Goal: Information Seeking & Learning: Check status

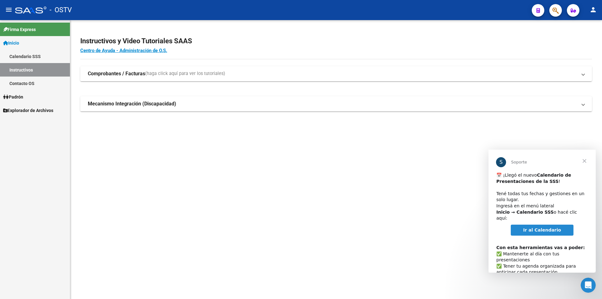
click at [551, 227] on span "Ir al Calendario" at bounding box center [542, 229] width 38 height 5
click at [586, 161] on span "Cerrar" at bounding box center [584, 160] width 23 height 23
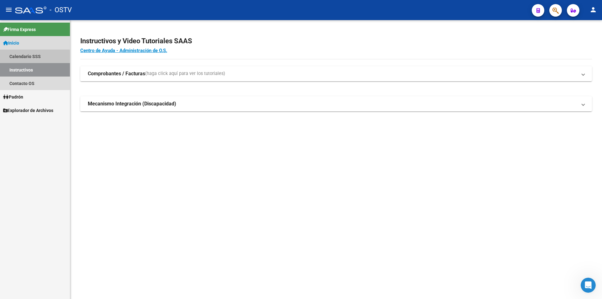
click at [28, 57] on link "Calendario SSS" at bounding box center [35, 56] width 70 height 13
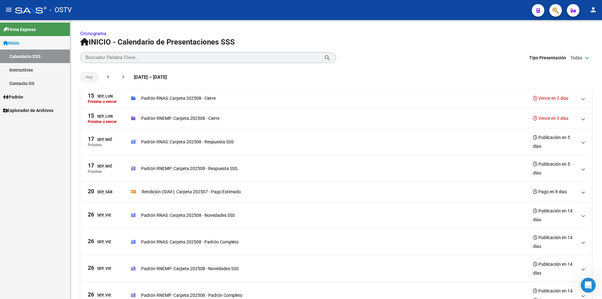
click at [19, 42] on span "Inicio" at bounding box center [11, 42] width 16 height 7
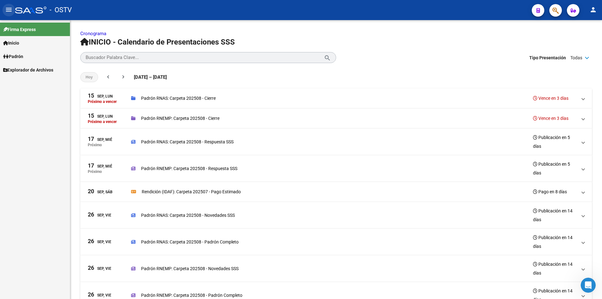
click at [10, 12] on mat-icon "menu" at bounding box center [9, 10] width 8 height 8
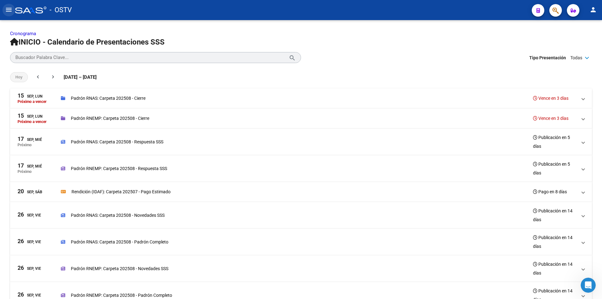
click at [10, 12] on mat-icon "menu" at bounding box center [9, 10] width 8 height 8
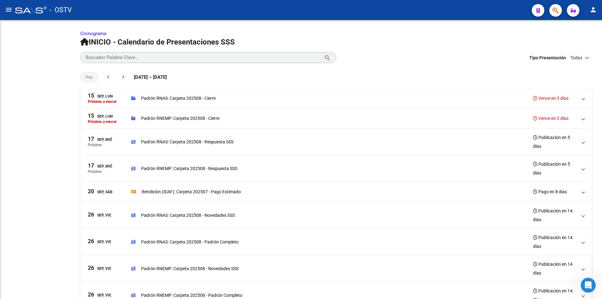
click at [34, 7] on div at bounding box center [30, 10] width 31 height 7
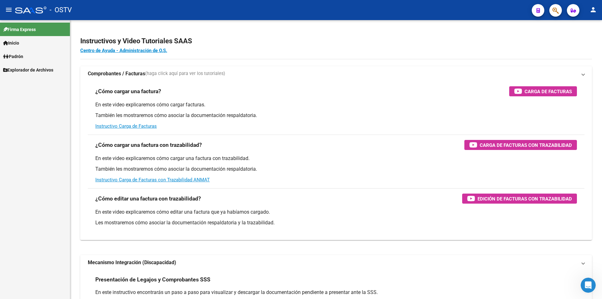
click at [35, 11] on div at bounding box center [30, 10] width 31 height 7
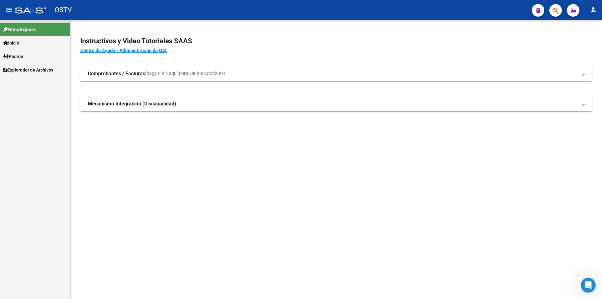
click at [173, 176] on mat-sidenav-content "Instructivos y Video Tutoriales SAAS Centro de Ayuda - Administración de O.S. C…" at bounding box center [335, 159] width 531 height 279
click at [7, 13] on mat-icon "menu" at bounding box center [9, 10] width 8 height 8
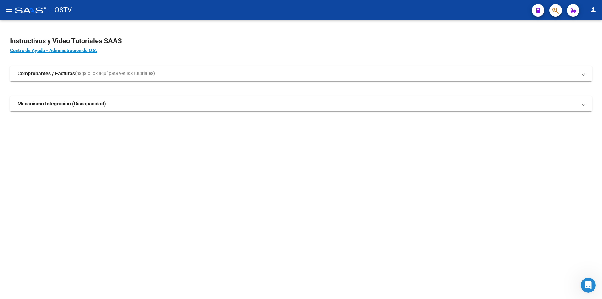
click at [24, 10] on div at bounding box center [30, 10] width 31 height 7
click at [68, 17] on mat-toolbar "menu - OSTV person" at bounding box center [301, 10] width 602 height 20
click at [57, 13] on span "- OSTV" at bounding box center [61, 10] width 22 height 14
click at [151, 169] on mat-sidenav-content "Instructivos y Video Tutoriales SAAS Centro de Ayuda - Administración de O.S. C…" at bounding box center [301, 159] width 602 height 279
click at [175, 183] on mat-sidenav-content "Instructivos y Video Tutoriales SAAS Centro de Ayuda - Administración de O.S. C…" at bounding box center [301, 159] width 602 height 279
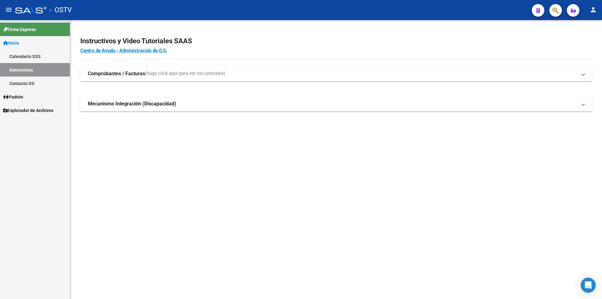
drag, startPoint x: 253, startPoint y: 163, endPoint x: 250, endPoint y: 164, distance: 3.5
click at [250, 164] on mat-sidenav-content "Instructivos y Video Tutoriales SAAS Centro de Ayuda - Administración de O.S. C…" at bounding box center [335, 159] width 531 height 279
click at [231, 210] on mat-sidenav-content "Instructivos y Video Tutoriales SAAS Centro de Ayuda - Administración de O.S. C…" at bounding box center [335, 159] width 531 height 279
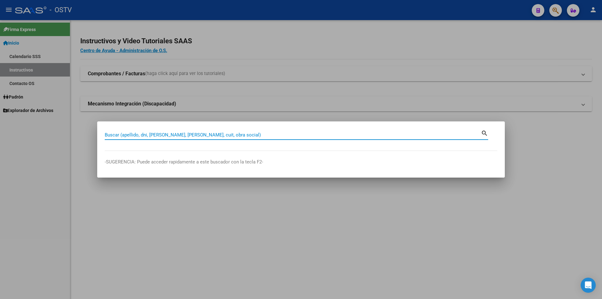
click at [190, 136] on input "Buscar (apellido, dni, cuil, nro traspaso, cuit, obra social)" at bounding box center [293, 135] width 376 height 6
paste input "20361884923"
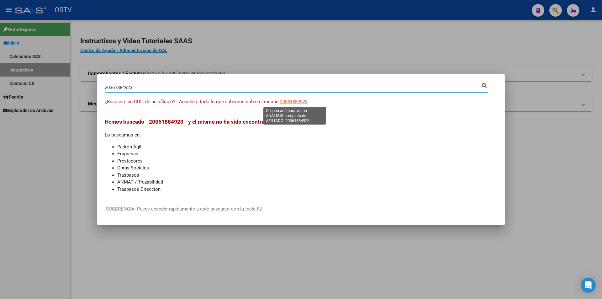
click at [298, 103] on span "20361884923" at bounding box center [294, 102] width 28 height 6
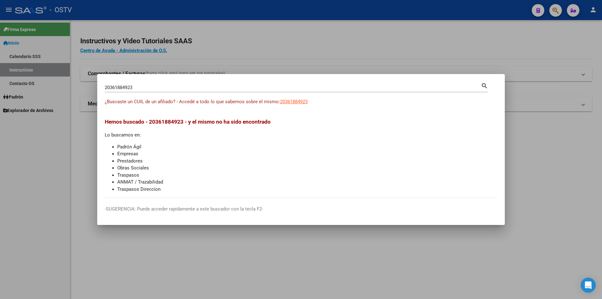
click at [120, 87] on input "20361884923" at bounding box center [293, 88] width 376 height 6
click at [127, 88] on input "20361884923" at bounding box center [293, 88] width 376 height 6
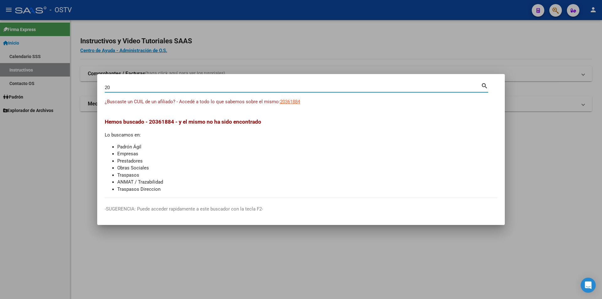
type input "2"
paste input "23346824999"
type input "23346824999"
click at [300, 104] on span "23346824999" at bounding box center [294, 102] width 28 height 6
type textarea "23346824999"
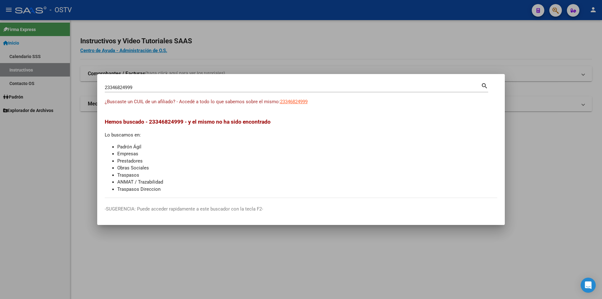
click at [125, 86] on input "23346824999" at bounding box center [293, 88] width 376 height 6
click at [125, 89] on input "23346824999" at bounding box center [293, 88] width 376 height 6
paste input "7409715015"
type input "27409715015"
click at [300, 102] on span "27409715015" at bounding box center [294, 102] width 28 height 6
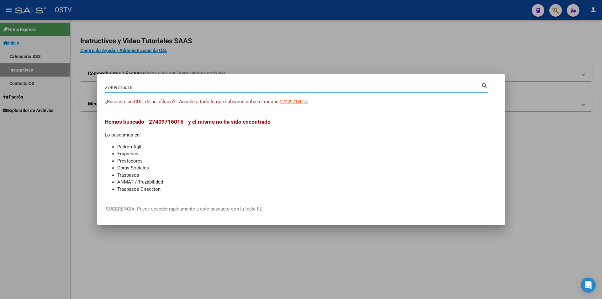
type textarea "27409715015"
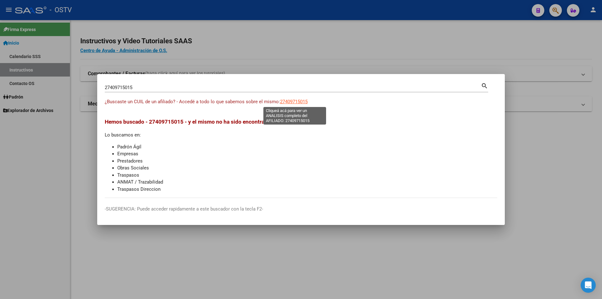
click at [129, 87] on input "27409715015" at bounding box center [293, 88] width 376 height 6
click at [126, 90] on input "27409715015" at bounding box center [293, 88] width 376 height 6
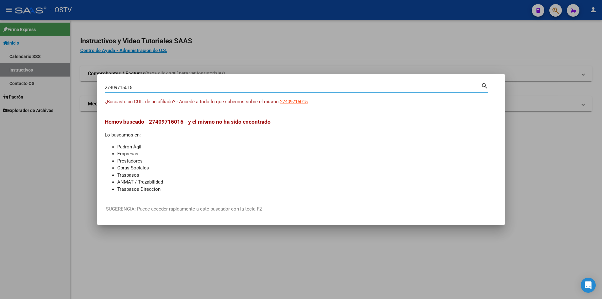
paste input "0352816133"
type input "20352816133"
click at [294, 103] on span "20352816133" at bounding box center [294, 102] width 28 height 6
type textarea "20352816133"
click at [117, 90] on input "20352816133" at bounding box center [293, 88] width 376 height 6
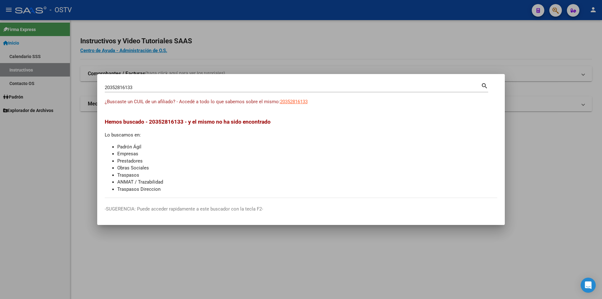
click at [120, 86] on input "20352816133" at bounding box center [293, 88] width 376 height 6
paste input "6884219"
type input "20368842193"
click at [298, 110] on div "¿Buscaste un CUIL de un afiliado? - Accedé a todo lo que sabemos sobre el mismo…" at bounding box center [301, 105] width 392 height 14
click at [302, 100] on span "20368842193" at bounding box center [294, 102] width 28 height 6
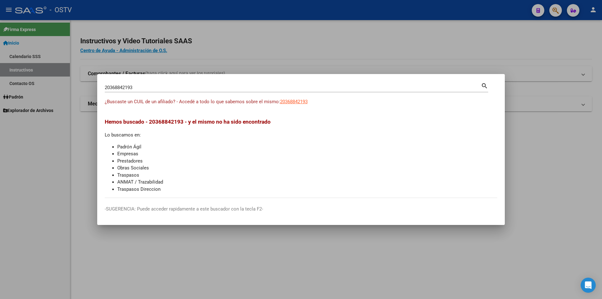
type textarea "20368842193"
click at [120, 88] on input "20368842193" at bounding box center [293, 88] width 376 height 6
click at [117, 89] on input "20368842193" at bounding box center [293, 88] width 376 height 6
paste input "1537476"
type input "20361537476"
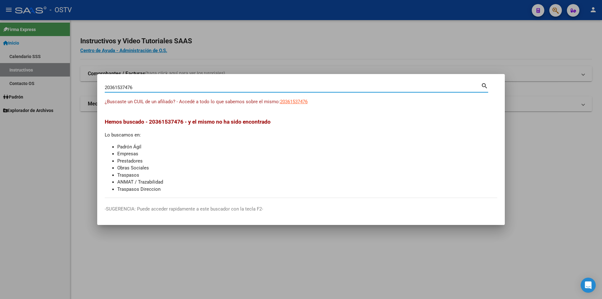
click at [299, 103] on span "20361537476" at bounding box center [294, 102] width 28 height 6
type textarea "20361537476"
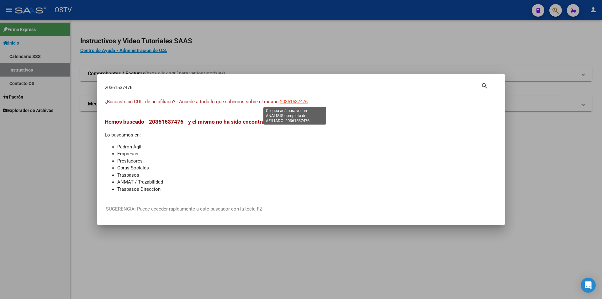
click at [122, 87] on input "20361537476" at bounding box center [293, 88] width 376 height 6
click at [117, 87] on input "20361537476" at bounding box center [293, 88] width 376 height 6
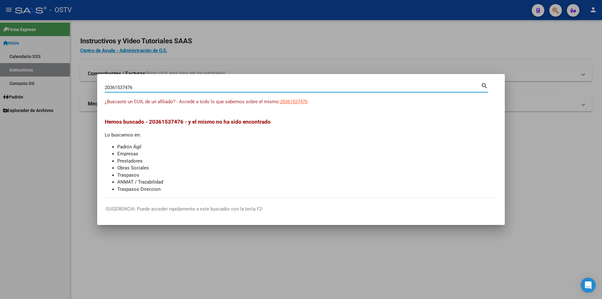
paste input "7471711611"
type input "27471711611"
click at [291, 102] on span "27471711611" at bounding box center [294, 102] width 28 height 6
type textarea "27471711611"
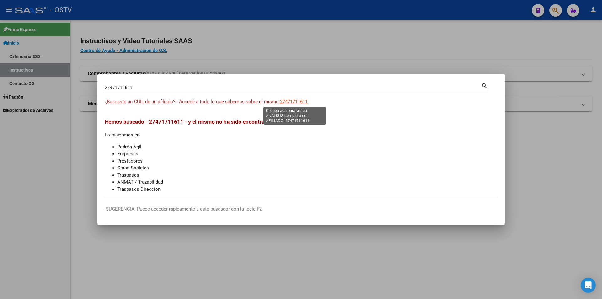
click at [120, 87] on input "27471711611" at bounding box center [293, 88] width 376 height 6
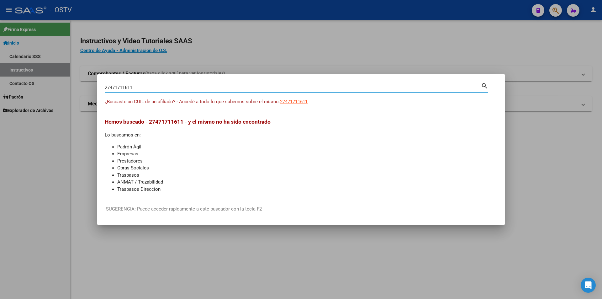
click at [120, 89] on input "27471711611" at bounding box center [293, 88] width 376 height 6
paste input "0435174567"
type input "20435174567"
click at [295, 103] on span "20435174567" at bounding box center [294, 102] width 28 height 6
type textarea "20435174567"
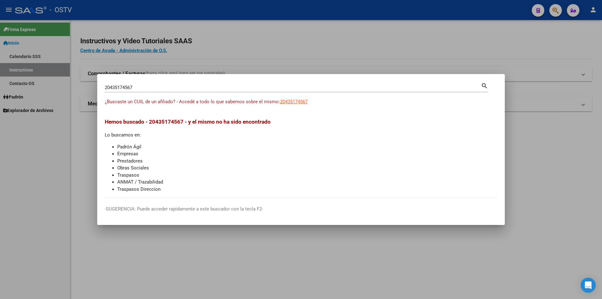
click at [127, 86] on input "20435174567" at bounding box center [293, 88] width 376 height 6
click at [117, 86] on input "20435174567" at bounding box center [293, 88] width 376 height 6
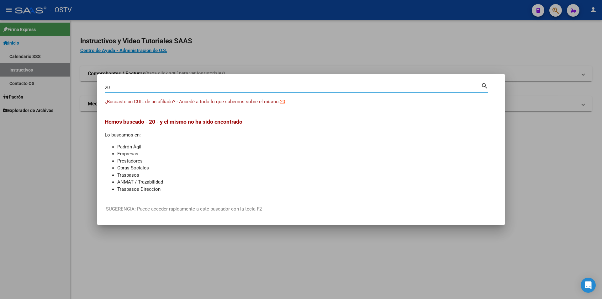
type input "2"
paste input "20294217771"
type input "20294217771"
click at [298, 102] on span "20294217771" at bounding box center [294, 102] width 28 height 6
type textarea "20294217771"
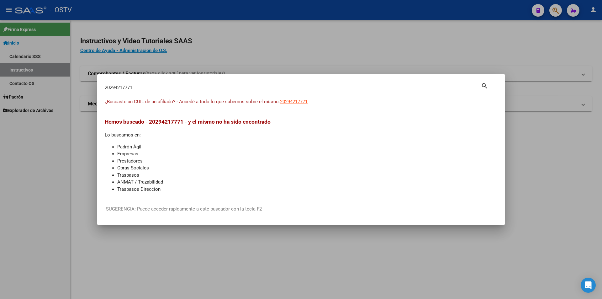
click at [125, 87] on input "20294217771" at bounding box center [293, 88] width 376 height 6
click at [122, 87] on input "20294217771" at bounding box center [293, 88] width 376 height 6
paste input "441082259"
type input "20441082259"
click at [295, 102] on span "20441082259" at bounding box center [294, 102] width 28 height 6
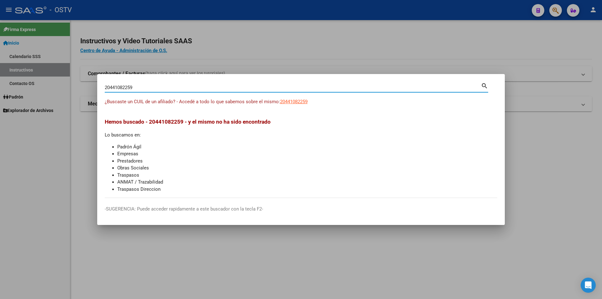
type textarea "20441082259"
click at [124, 86] on input "20441082259" at bounding box center [293, 88] width 376 height 6
click at [121, 87] on input "20441082259" at bounding box center [293, 88] width 376 height 6
paste input "07573812"
type input "20407573812"
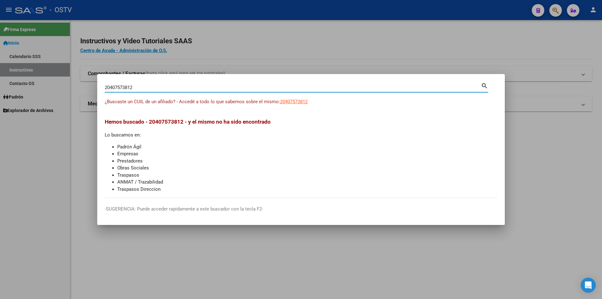
click at [298, 103] on span "20407573812" at bounding box center [294, 102] width 28 height 6
type textarea "20407573812"
click at [129, 85] on input "20407573812" at bounding box center [293, 88] width 376 height 6
click at [117, 87] on input "20407573812" at bounding box center [293, 88] width 376 height 6
type input "2"
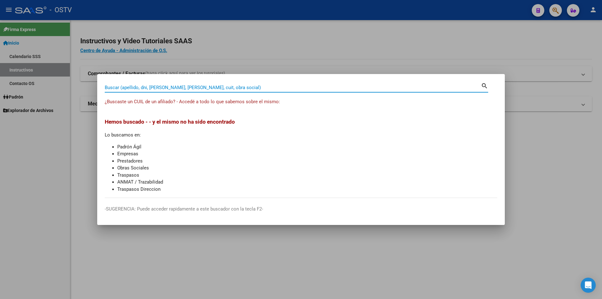
paste input "20383612501"
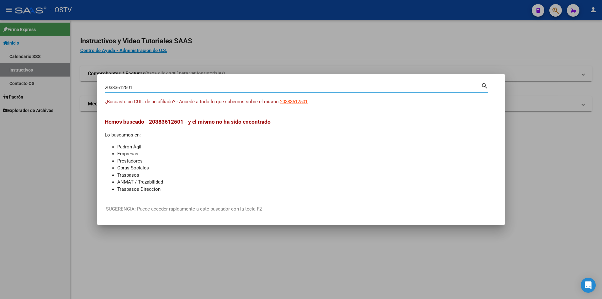
type input "20383612501"
click at [299, 104] on span "20383612501" at bounding box center [294, 102] width 28 height 6
type textarea "20383612501"
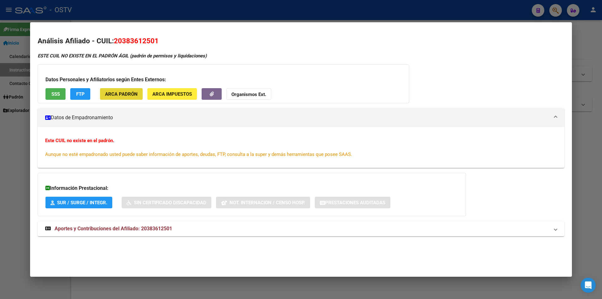
click at [127, 95] on span "ARCA Padrón" at bounding box center [121, 94] width 33 height 6
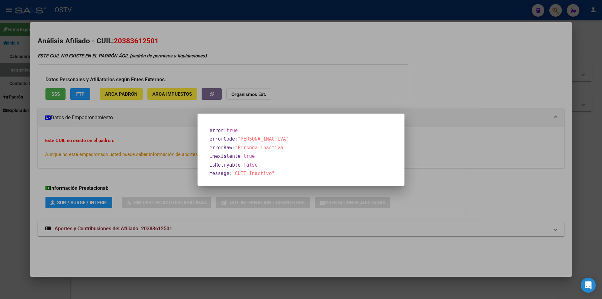
click at [312, 78] on div at bounding box center [301, 149] width 602 height 299
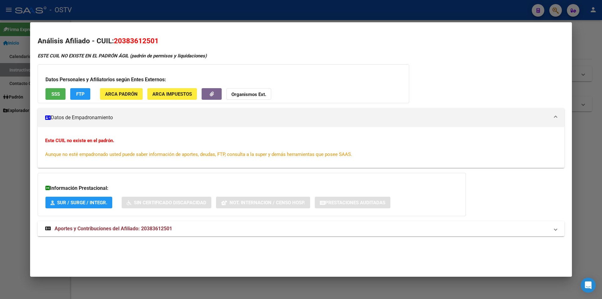
click at [52, 93] on span "SSS" at bounding box center [55, 94] width 8 height 6
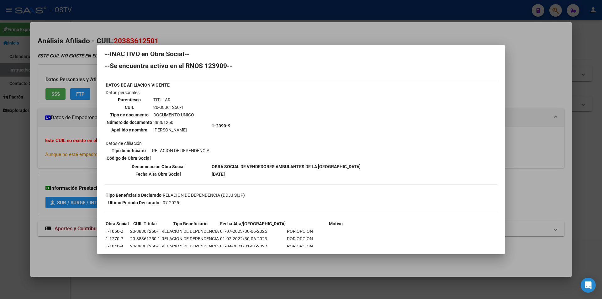
scroll to position [4, 0]
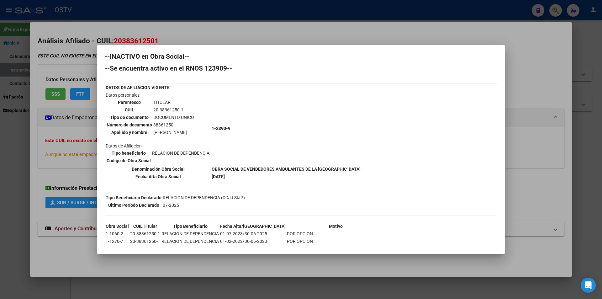
click at [70, 117] on div at bounding box center [301, 149] width 602 height 299
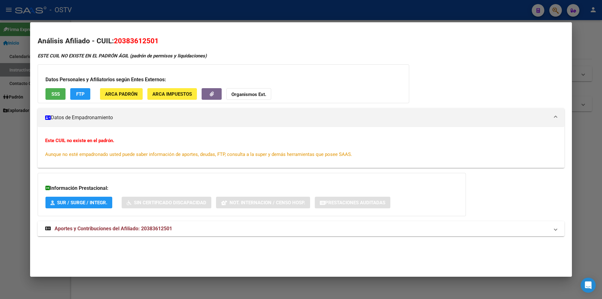
click at [84, 94] on span "FTP" at bounding box center [80, 94] width 8 height 6
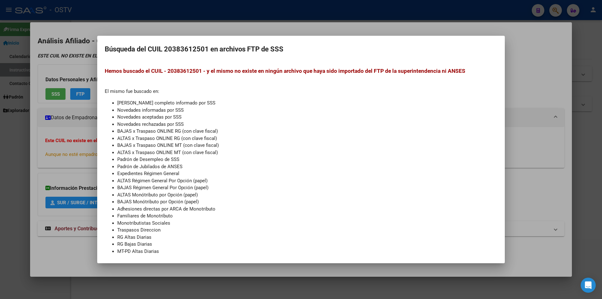
scroll to position [12, 0]
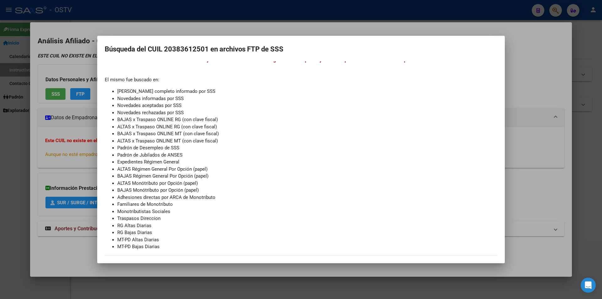
click at [80, 156] on div at bounding box center [301, 149] width 602 height 299
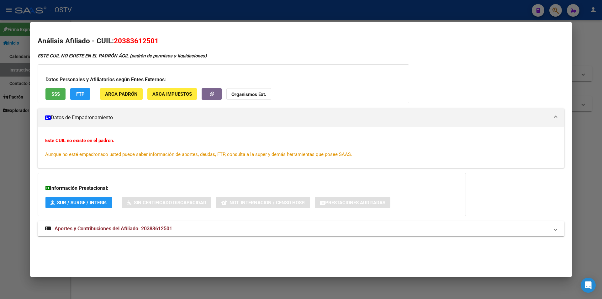
click at [126, 91] on span "ARCA Padrón" at bounding box center [121, 94] width 33 height 6
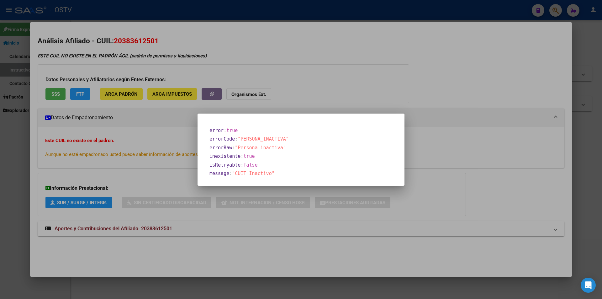
click at [300, 73] on div at bounding box center [301, 149] width 602 height 299
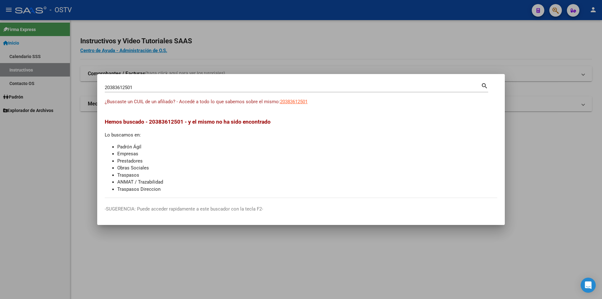
click at [129, 88] on input "20383612501" at bounding box center [293, 88] width 376 height 6
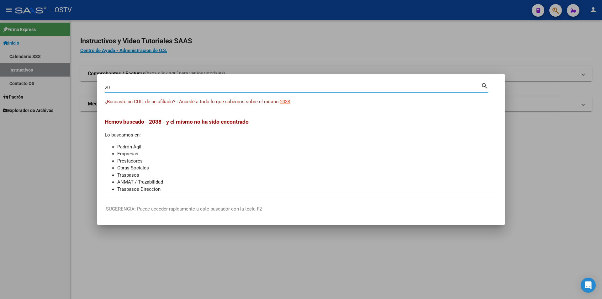
type input "2"
paste input "20407582854"
type input "20407582854"
click at [299, 103] on span "20407582854" at bounding box center [294, 102] width 28 height 6
type textarea "20407582854"
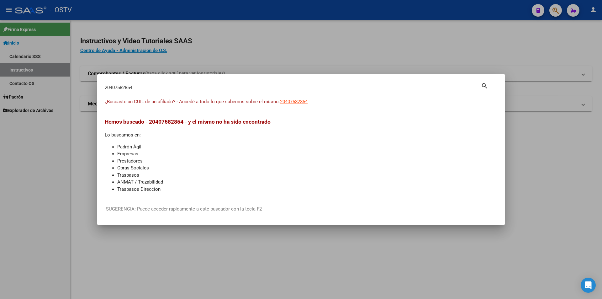
click at [121, 88] on input "20407582854" at bounding box center [293, 88] width 376 height 6
click at [115, 87] on input "20407582854" at bounding box center [293, 88] width 376 height 6
paste input "2443996"
type input "20402443996"
click at [303, 99] on span "20402443996" at bounding box center [294, 102] width 28 height 6
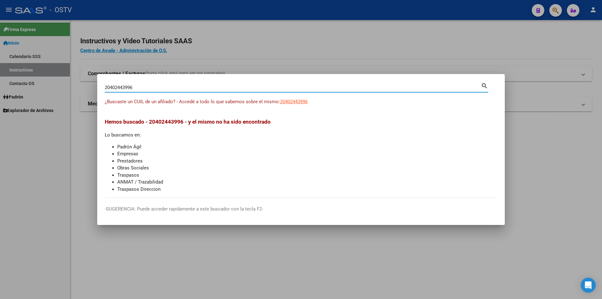
type textarea "20402443996"
click at [114, 90] on input "20402443996" at bounding box center [293, 88] width 376 height 6
click at [117, 88] on input "20402443996" at bounding box center [293, 88] width 376 height 6
paste input "22965581"
type input "20422965581"
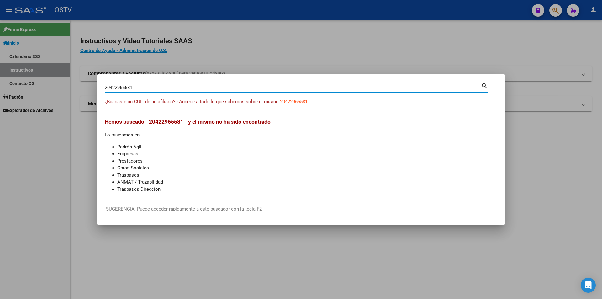
click at [298, 102] on span "20422965581" at bounding box center [294, 102] width 28 height 6
type textarea "20422965581"
click at [122, 86] on input "20422965581" at bounding box center [293, 88] width 376 height 6
click at [117, 88] on input "20422965581" at bounding box center [293, 88] width 376 height 6
paste input "33854191"
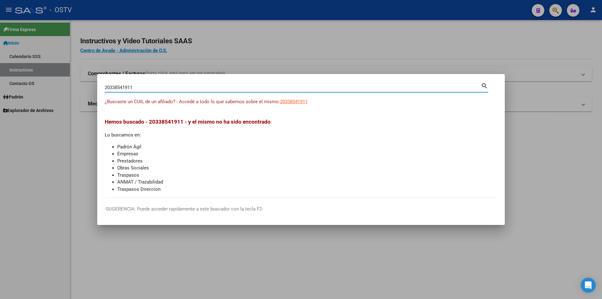
type input "20338541911"
click at [296, 102] on span "20338541911" at bounding box center [294, 102] width 28 height 6
type textarea "20338541911"
click at [116, 87] on input "20338541911" at bounding box center [293, 88] width 376 height 6
click at [115, 87] on input "20338541911" at bounding box center [293, 88] width 376 height 6
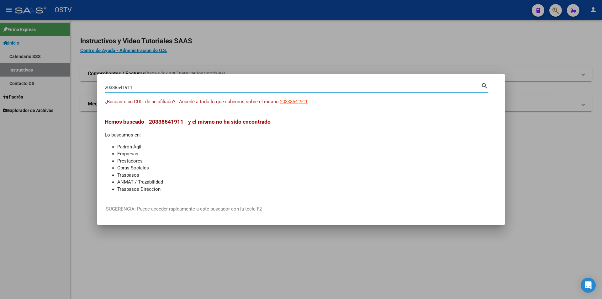
paste input "7944799384"
type input "27944799384"
click at [305, 103] on span "27944799384" at bounding box center [294, 102] width 28 height 6
type textarea "27944799384"
click at [123, 85] on input "27944799384" at bounding box center [293, 88] width 376 height 6
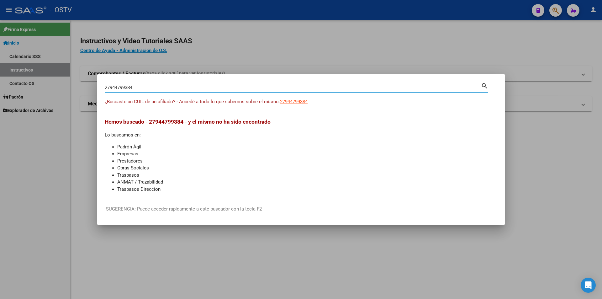
click at [117, 85] on input "27944799384" at bounding box center [293, 88] width 376 height 6
paste input "046704007"
type input "20467040074"
click at [298, 102] on span "20467040074" at bounding box center [294, 102] width 28 height 6
type textarea "20467040074"
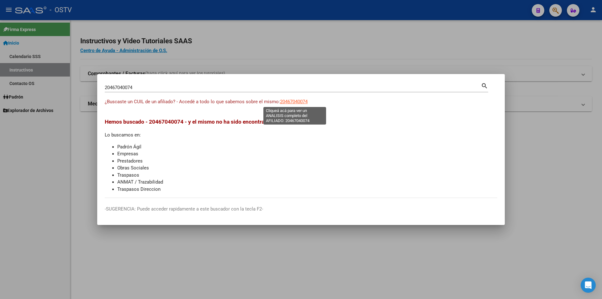
click at [124, 89] on input "20467040074" at bounding box center [293, 88] width 376 height 6
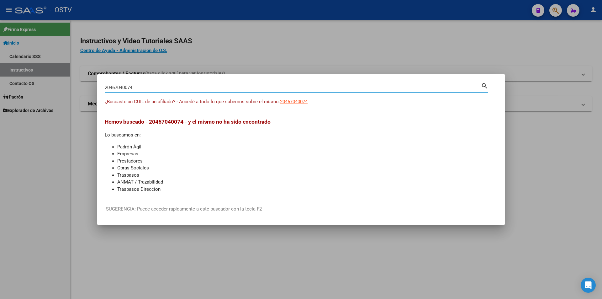
click at [127, 86] on input "20467040074" at bounding box center [293, 88] width 376 height 6
paste input "354559626"
type input "20354559626"
click at [291, 102] on span "20354559626" at bounding box center [294, 102] width 28 height 6
type textarea "20354559626"
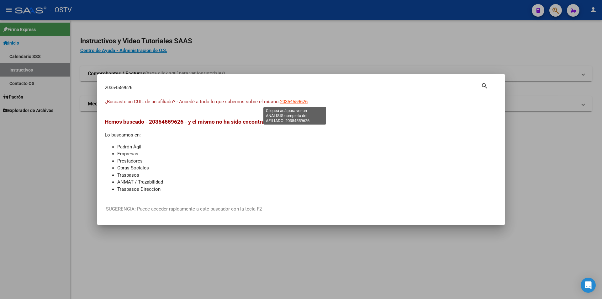
click at [124, 89] on input "20354559626" at bounding box center [293, 88] width 376 height 6
click at [123, 87] on input "20354559626" at bounding box center [293, 88] width 376 height 6
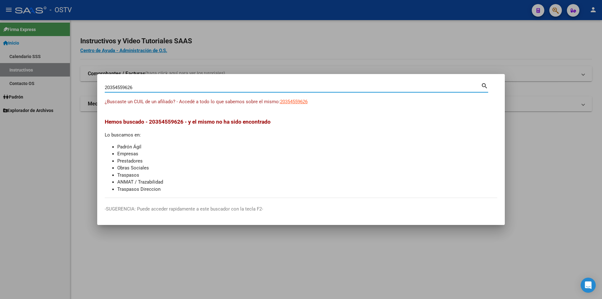
paste input "439081571"
type input "20439081571"
click at [301, 100] on span "20439081571" at bounding box center [294, 102] width 28 height 6
type textarea "20439081571"
click at [557, 82] on div at bounding box center [301, 149] width 602 height 299
